Goal: Find specific page/section: Find specific page/section

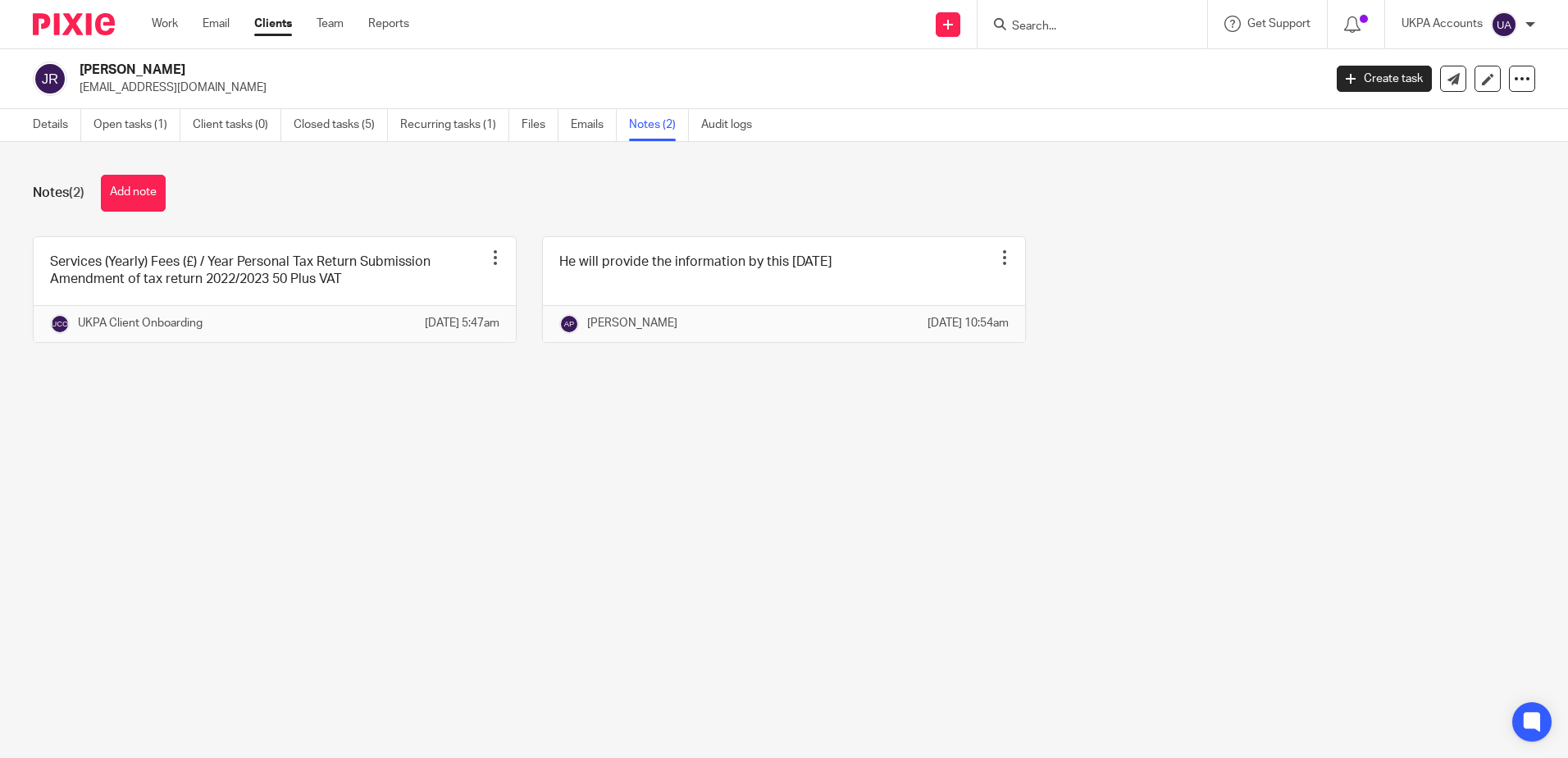
click at [1051, 38] on div at bounding box center [1092, 24] width 229 height 49
click at [1058, 31] on input "Search" at bounding box center [1085, 27] width 148 height 15
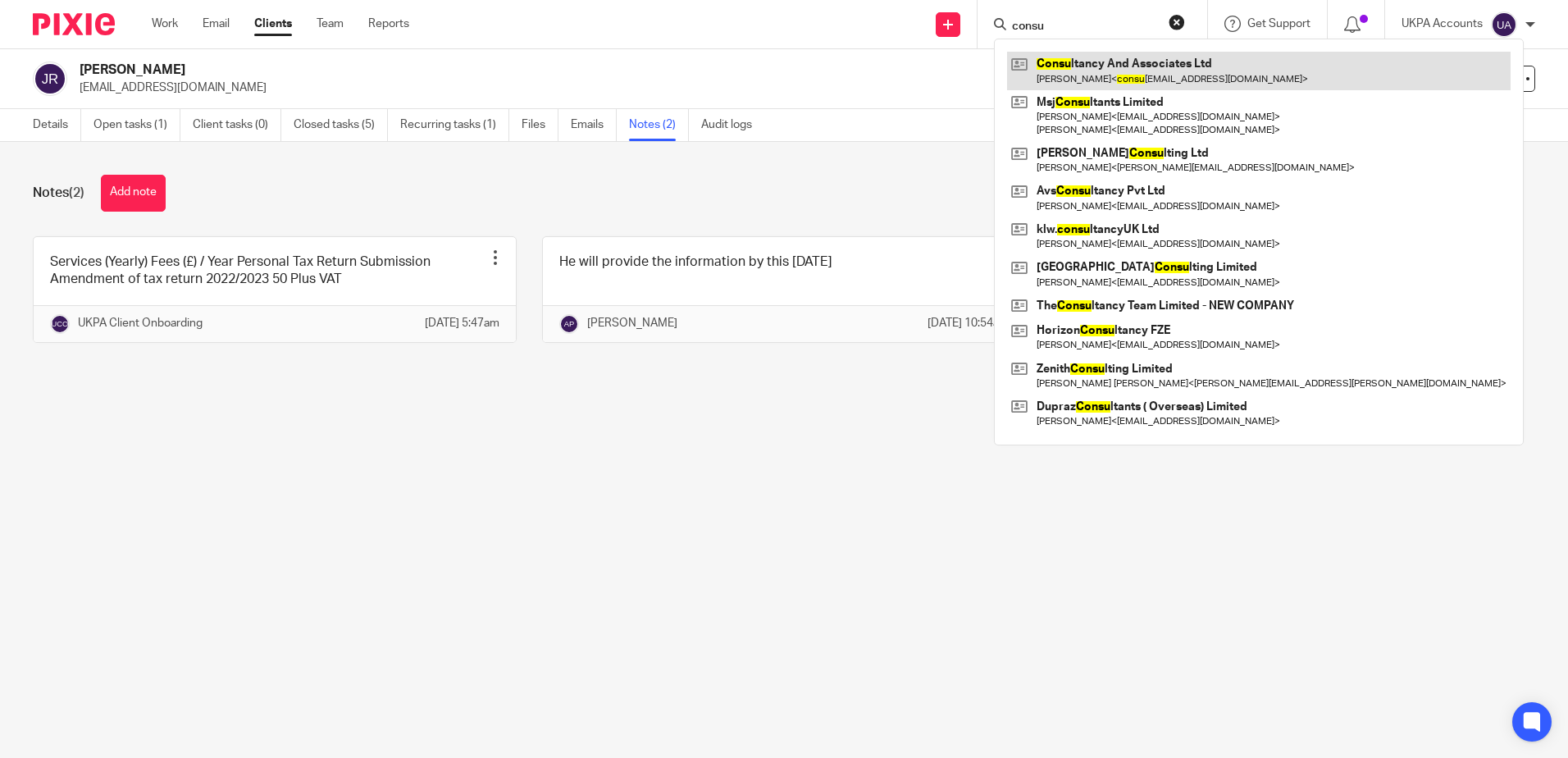
type input "consu"
click at [1080, 61] on link at bounding box center [1259, 70] width 504 height 37
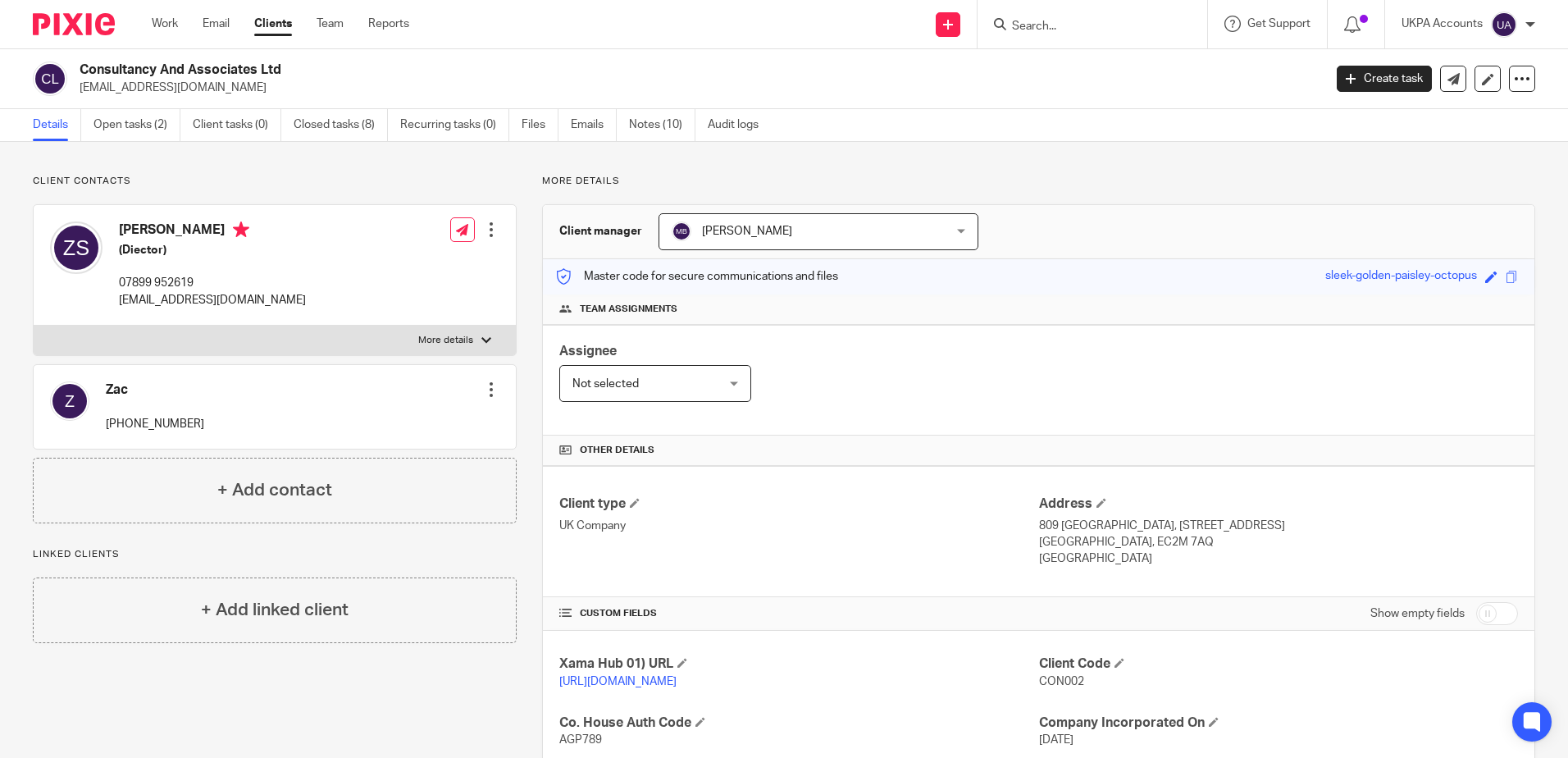
click at [190, 75] on h2 "Consultancy And Associates Ltd" at bounding box center [572, 70] width 986 height 17
copy div "Consultancy And Associates Ltd"
